Goal: Use online tool/utility: Utilize a website feature to perform a specific function

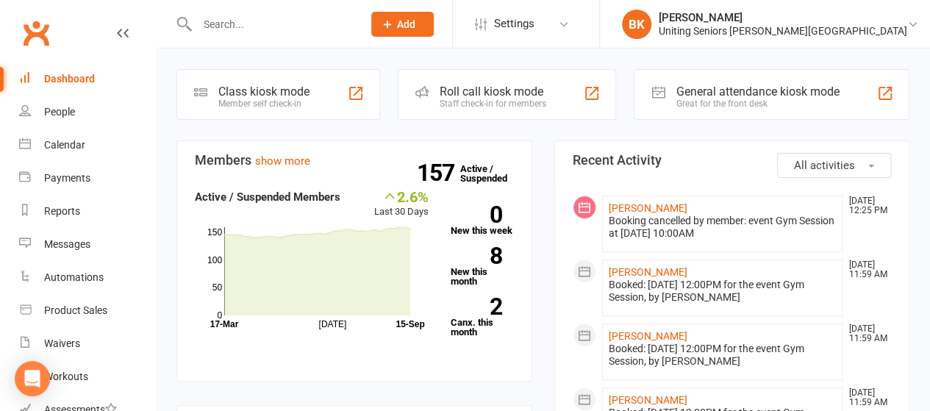
click at [697, 98] on div "Great for the front desk" at bounding box center [756, 103] width 163 height 10
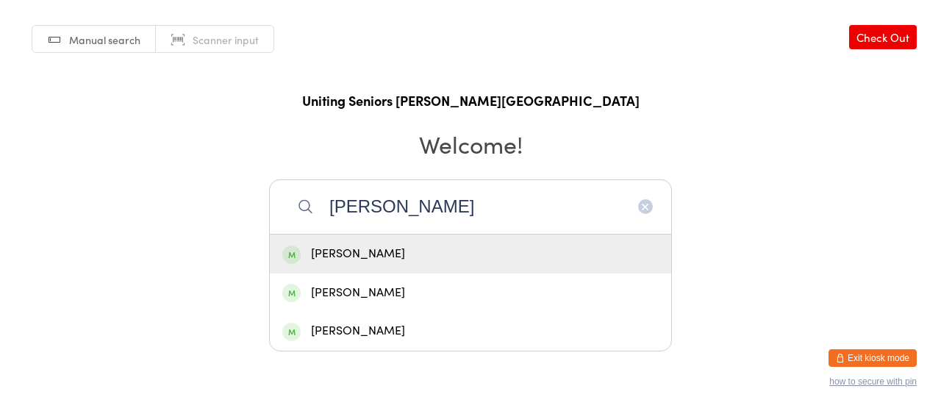
type input "[PERSON_NAME]"
click at [415, 258] on div "[PERSON_NAME]" at bounding box center [470, 254] width 376 height 20
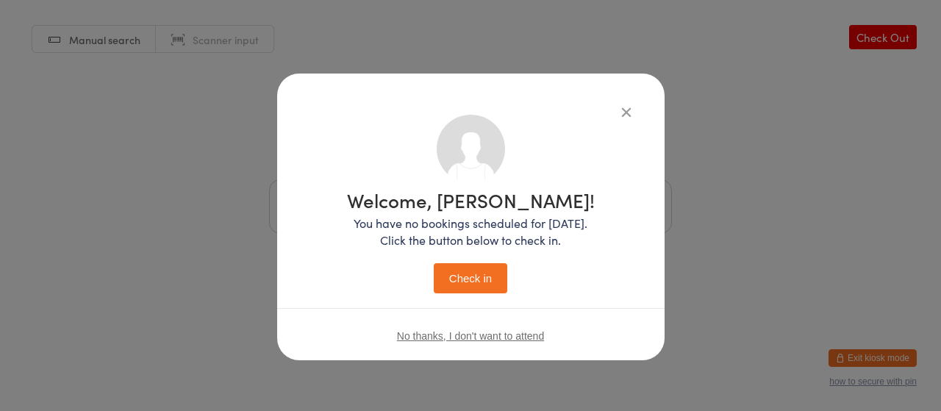
click at [440, 284] on button "Check in" at bounding box center [470, 278] width 73 height 30
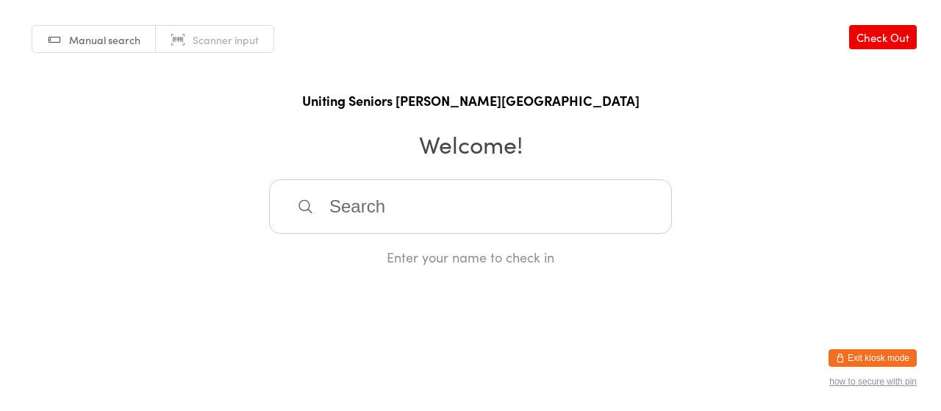
click at [860, 356] on button "Exit kiosk mode" at bounding box center [872, 358] width 88 height 18
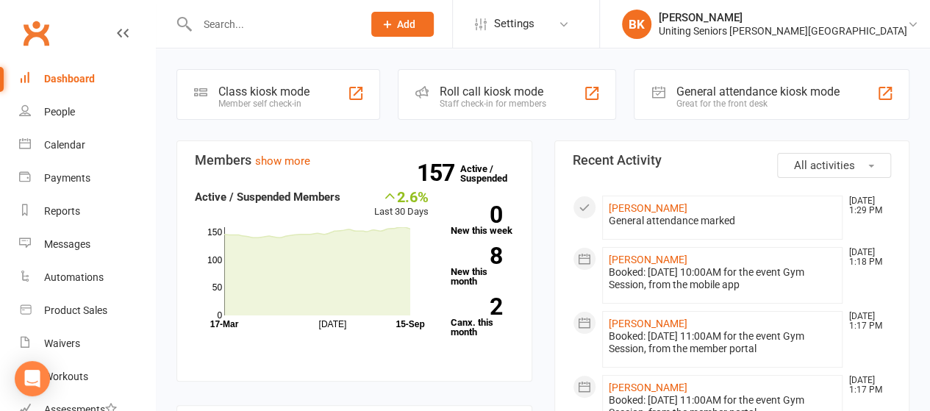
click at [783, 102] on div "Great for the front desk" at bounding box center [756, 103] width 163 height 10
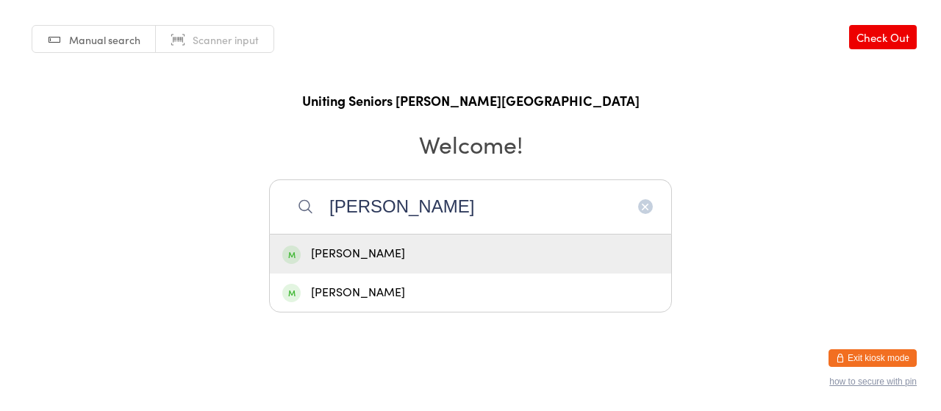
type input "alan foody"
click at [478, 258] on div "Alan Foody" at bounding box center [470, 254] width 376 height 20
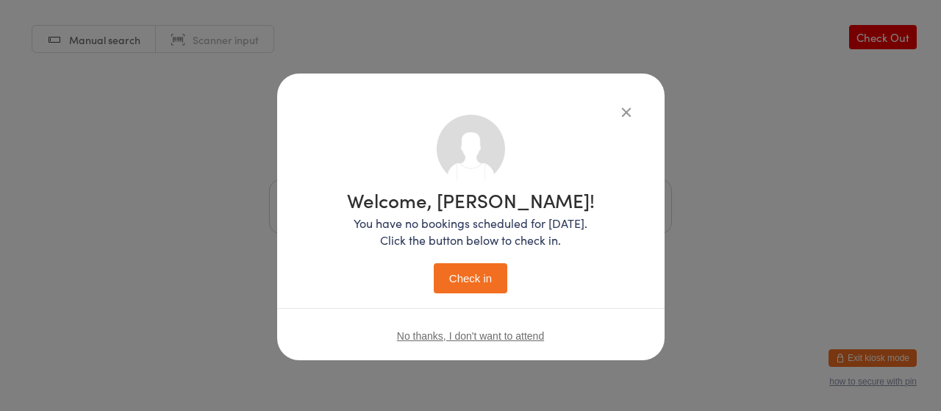
click at [477, 276] on button "Check in" at bounding box center [470, 278] width 73 height 30
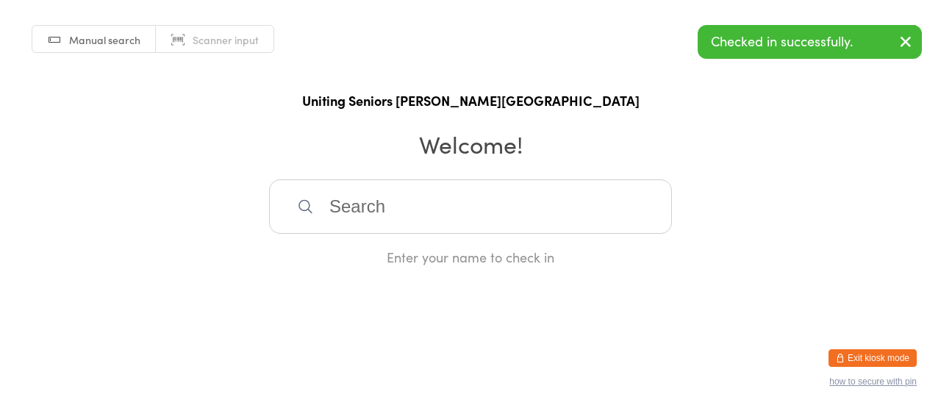
click at [851, 359] on button "Exit kiosk mode" at bounding box center [872, 358] width 88 height 18
